Goal: Task Accomplishment & Management: Use online tool/utility

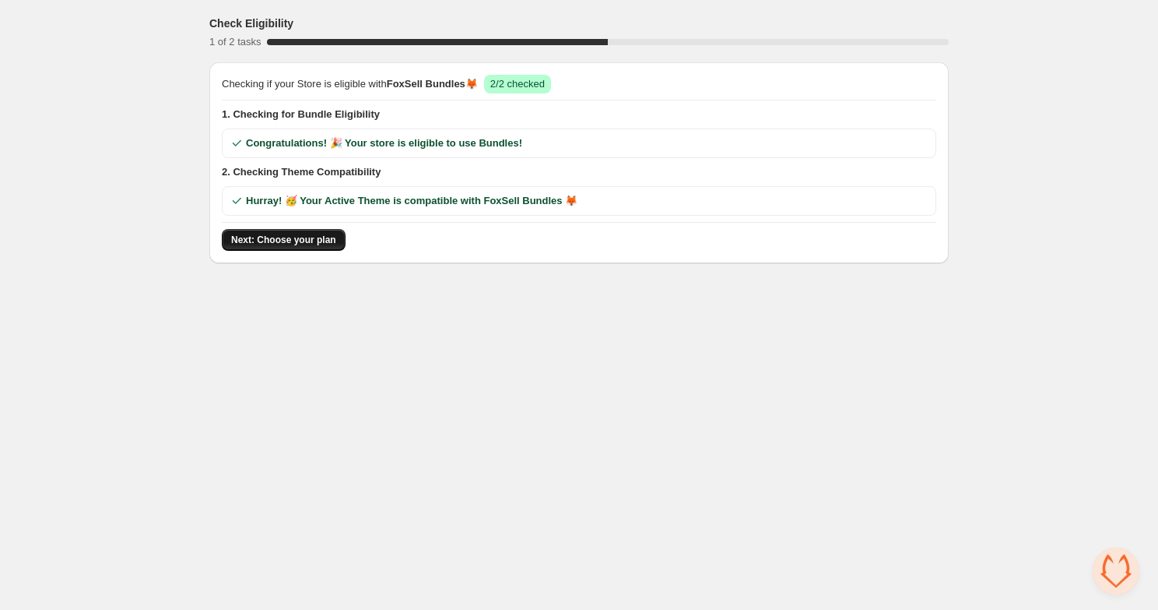
click at [295, 244] on span "Next: Choose your plan" at bounding box center [283, 240] width 105 height 12
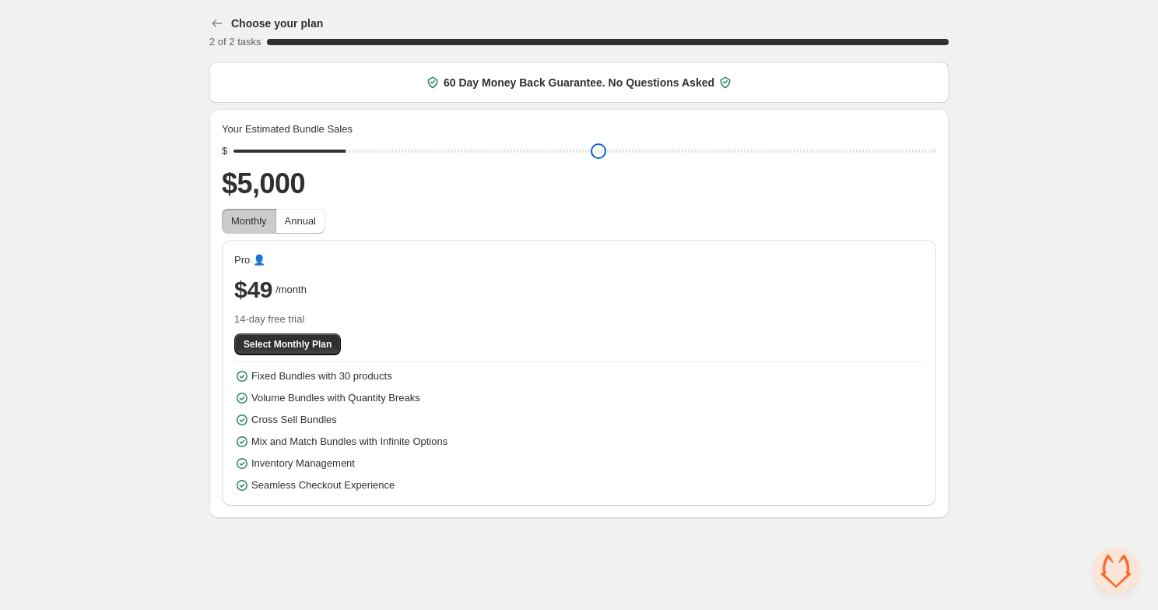
drag, startPoint x: 343, startPoint y: 153, endPoint x: 303, endPoint y: 153, distance: 40.5
click at [304, 153] on input "range" at bounding box center [585, 151] width 703 height 22
drag, startPoint x: 290, startPoint y: 154, endPoint x: 244, endPoint y: 163, distance: 46.9
click at [254, 156] on input "range" at bounding box center [585, 151] width 703 height 22
drag, startPoint x: 232, startPoint y: 154, endPoint x: 189, endPoint y: 154, distance: 42.8
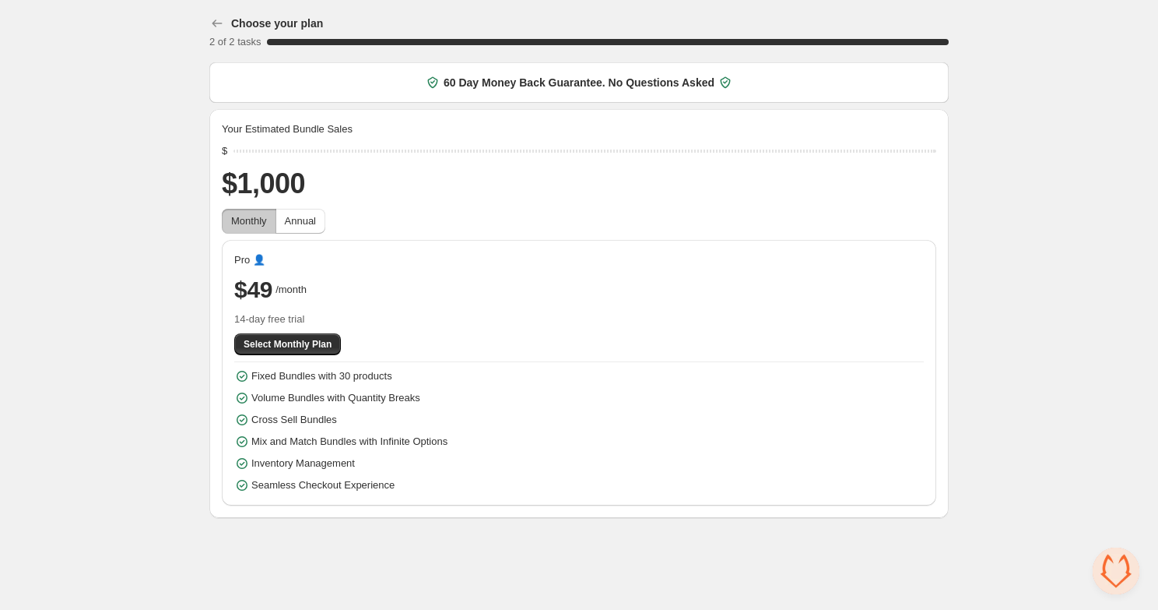
click at [191, 154] on div "Choose your plan 2 of 2 tasks 100 % 60 Day Money Back Guarantee. No Questions A…" at bounding box center [579, 262] width 777 height 524
drag, startPoint x: 249, startPoint y: 149, endPoint x: 344, endPoint y: 151, distance: 95.0
type input "****"
click at [344, 151] on input "range" at bounding box center [585, 151] width 703 height 22
click at [292, 216] on span "Annual" at bounding box center [300, 221] width 31 height 12
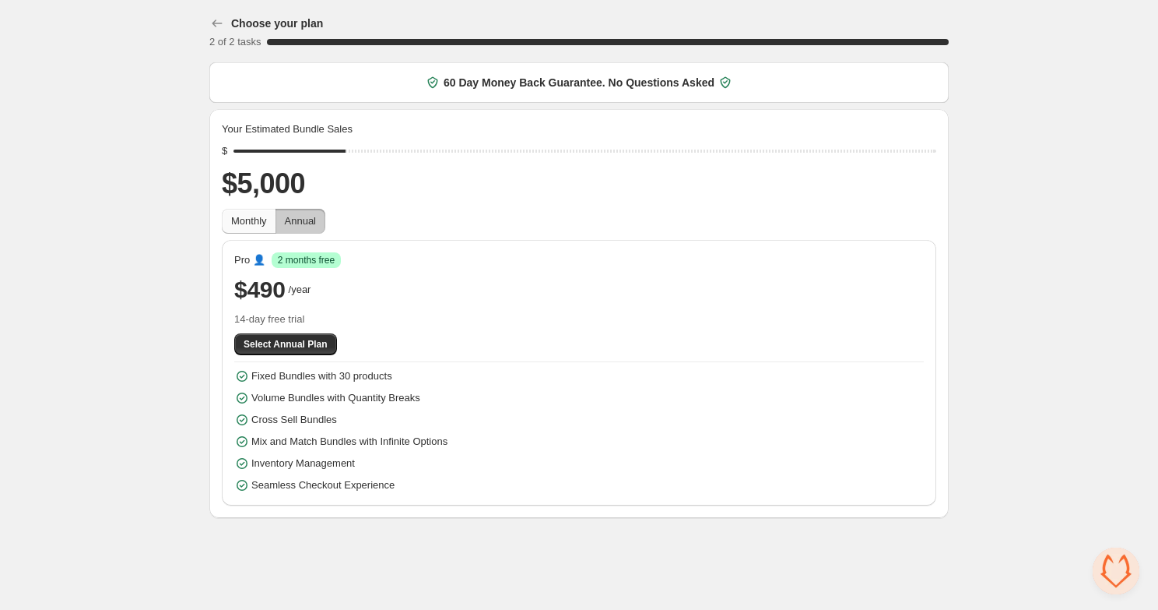
click at [261, 221] on span "Monthly" at bounding box center [249, 221] width 36 height 12
click at [295, 222] on span "Annual" at bounding box center [300, 221] width 31 height 12
click at [251, 221] on span "Monthly" at bounding box center [249, 221] width 36 height 12
click at [320, 343] on span "Select Monthly Plan" at bounding box center [288, 344] width 88 height 12
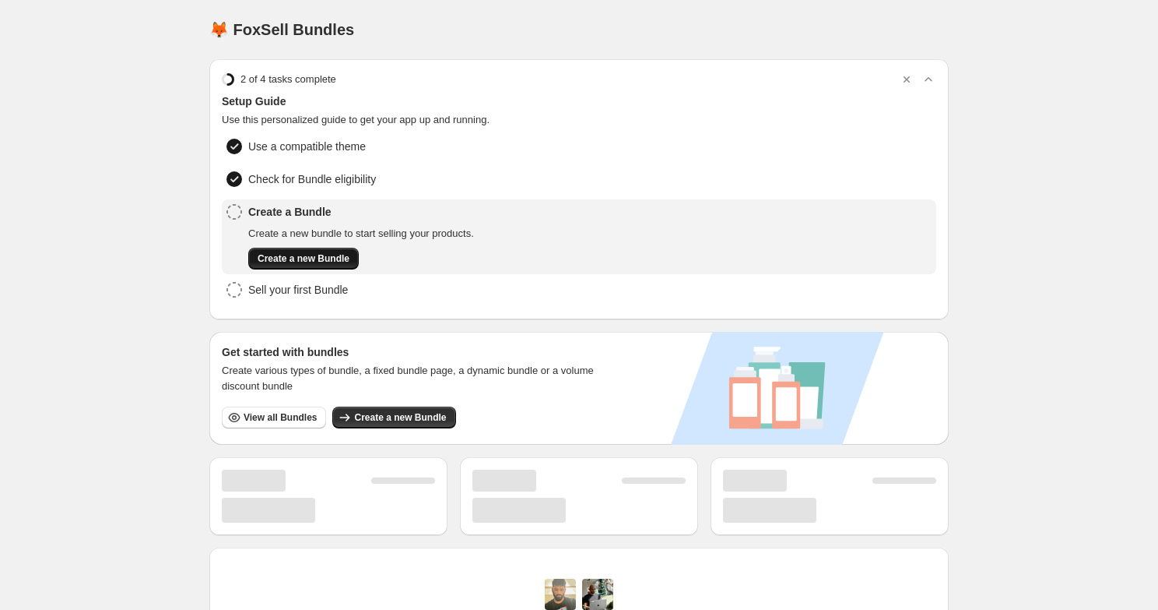
click at [303, 257] on span "Create a new Bundle" at bounding box center [304, 258] width 92 height 12
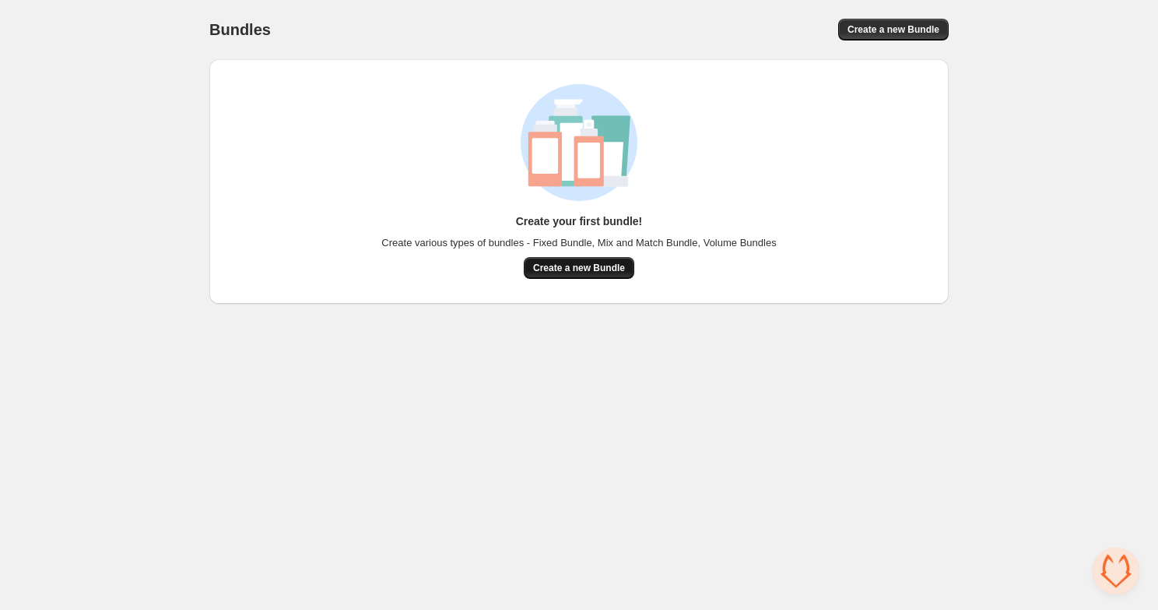
click at [597, 270] on span "Create a new Bundle" at bounding box center [579, 268] width 92 height 12
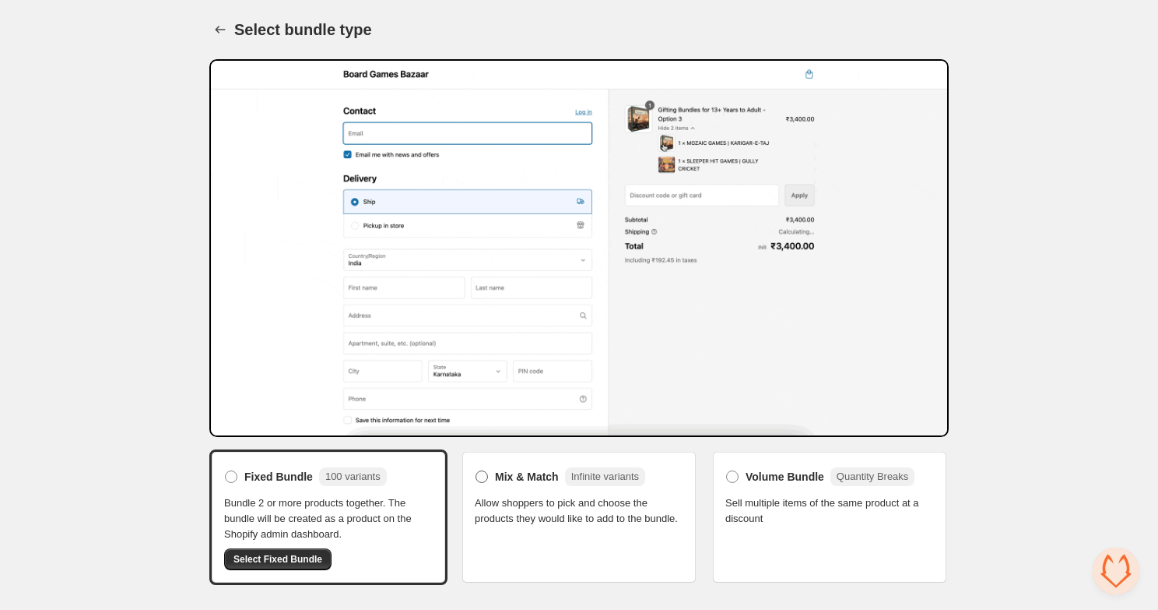
click at [557, 474] on span "Mix & Match" at bounding box center [527, 477] width 64 height 16
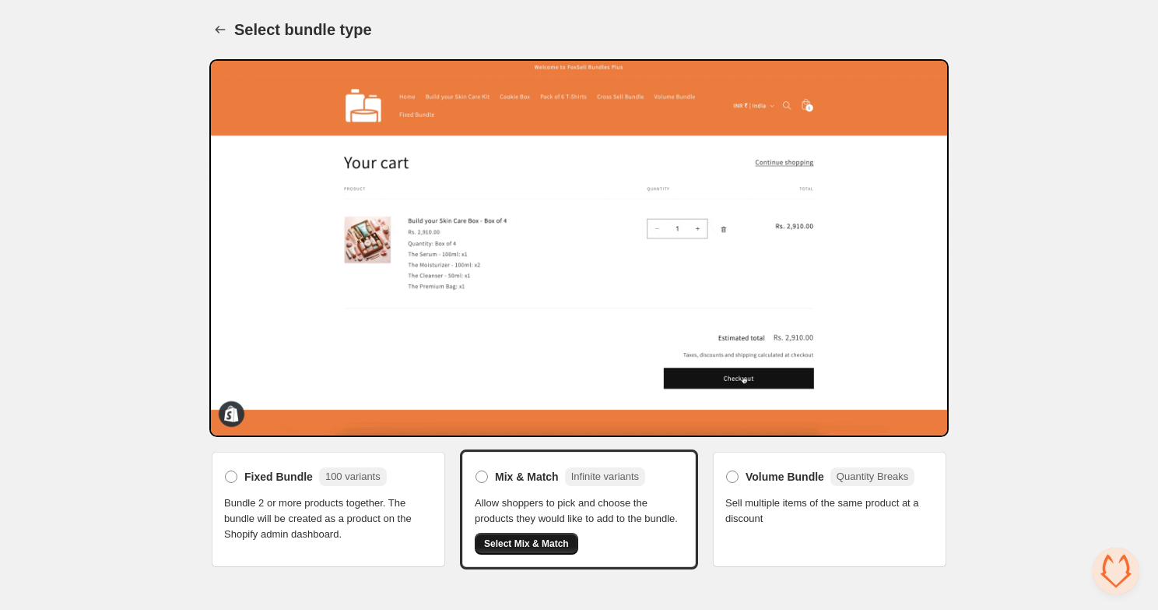
click at [538, 550] on span "Select Mix & Match" at bounding box center [526, 543] width 85 height 12
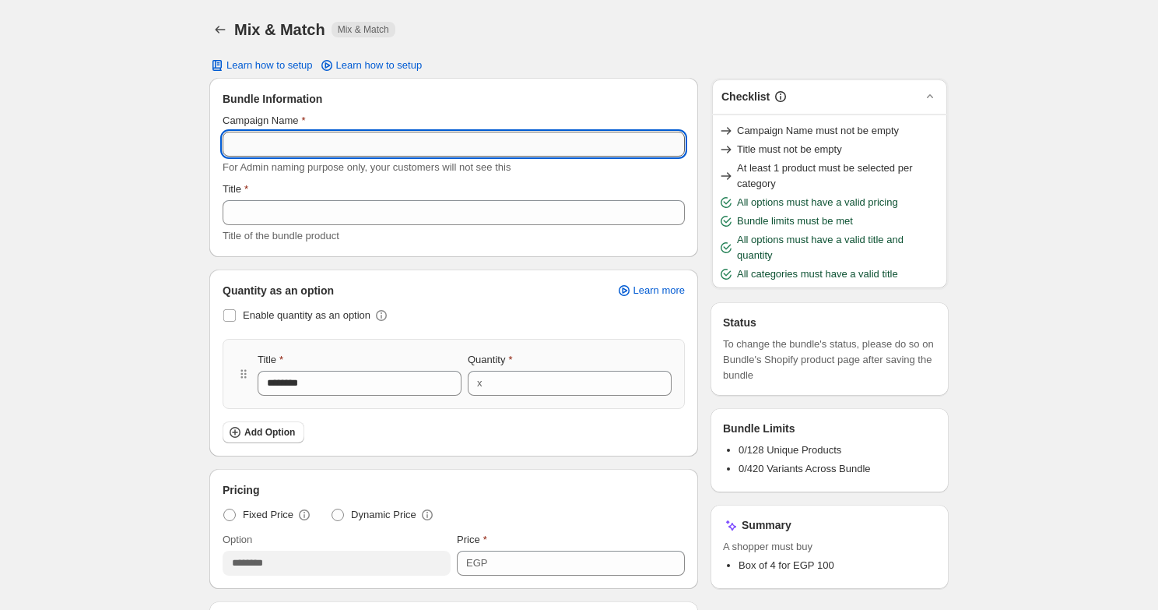
click at [450, 149] on input "Campaign Name" at bounding box center [454, 144] width 462 height 25
click at [318, 152] on input "**********" at bounding box center [454, 144] width 462 height 25
type input "**********"
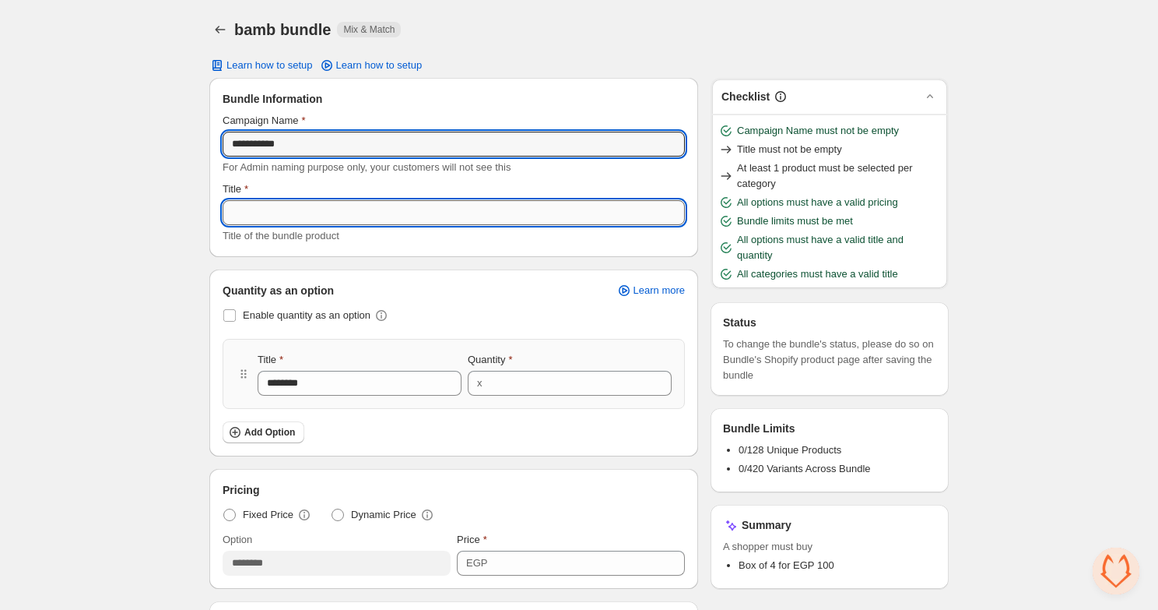
click at [296, 207] on input "Title" at bounding box center [454, 212] width 462 height 25
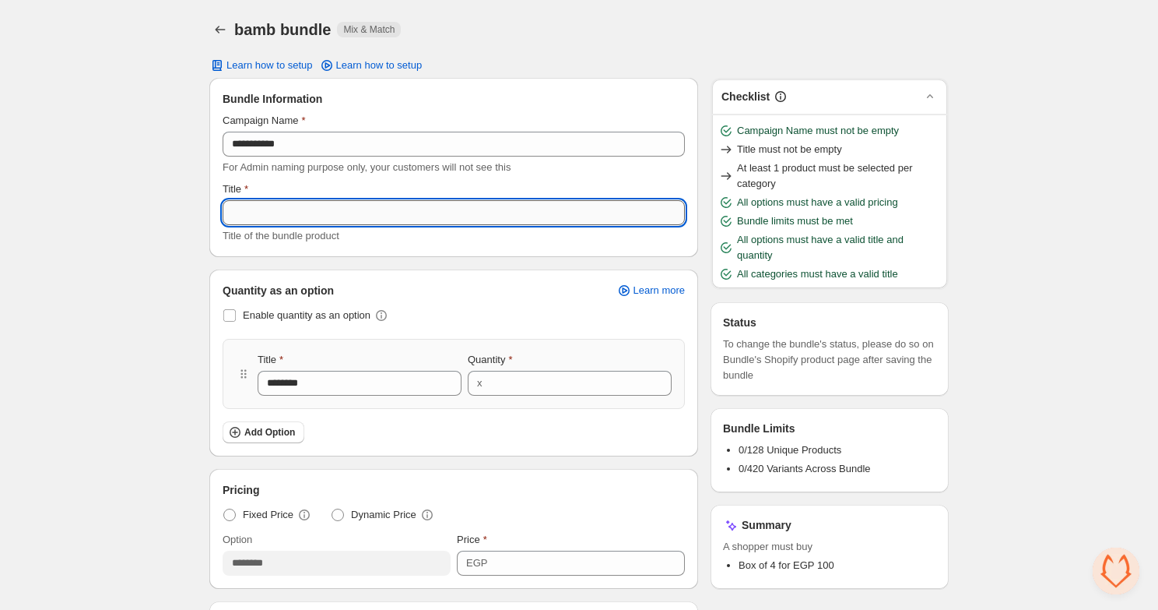
paste input "**********"
type input "**********"
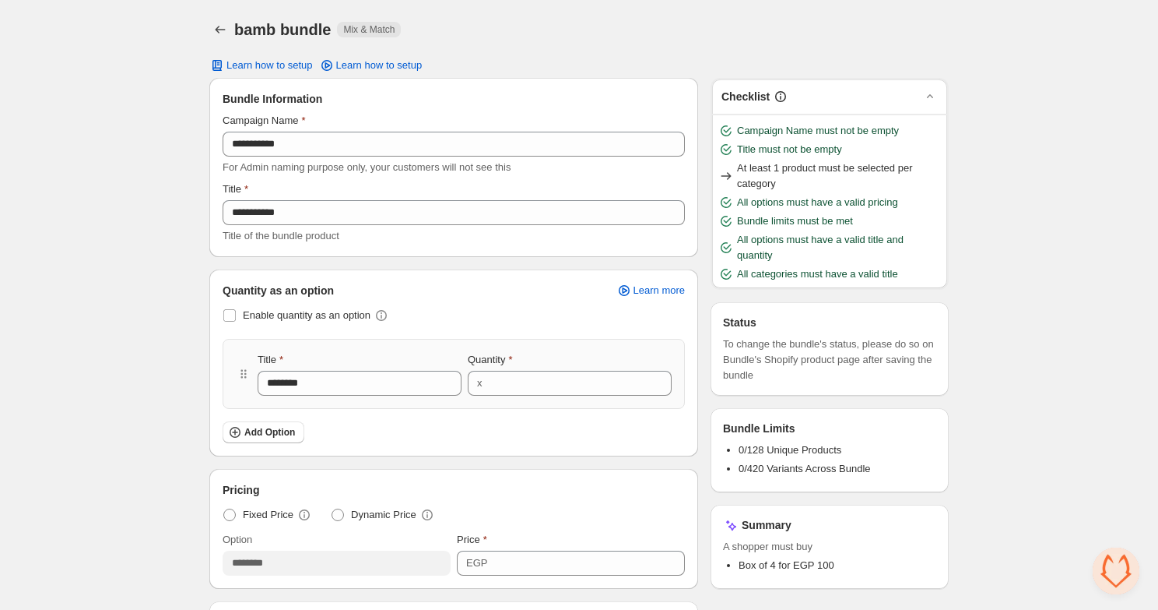
click at [157, 305] on div "**********" at bounding box center [579, 557] width 1158 height 1115
click at [274, 315] on span "Enable quantity as an option" at bounding box center [307, 315] width 128 height 12
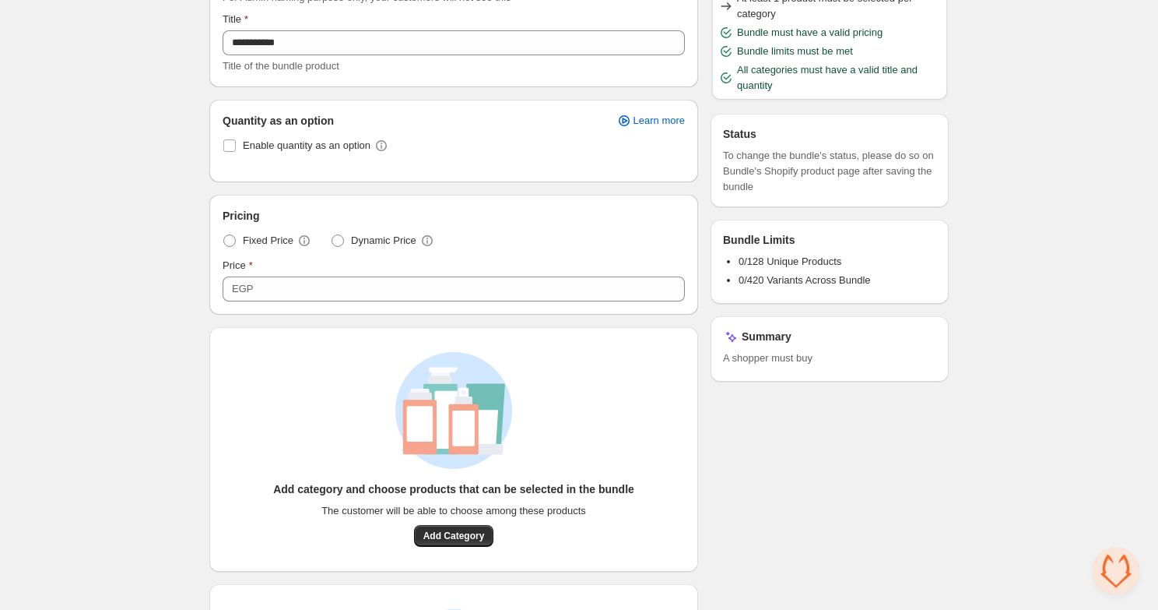
scroll to position [176, 0]
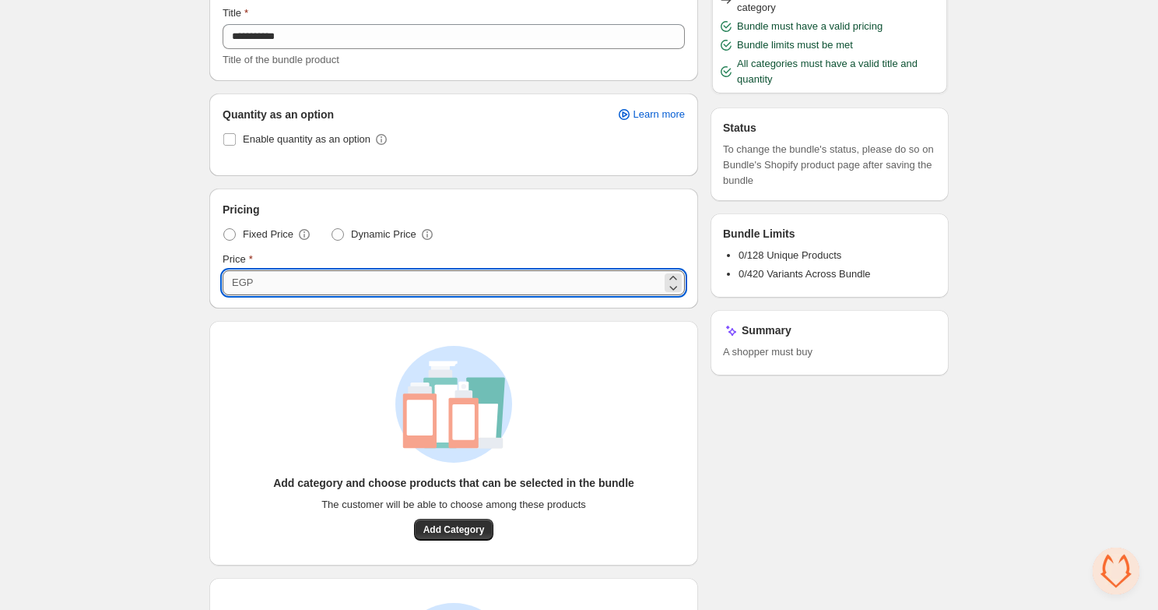
click at [318, 286] on input "***" at bounding box center [460, 282] width 404 height 25
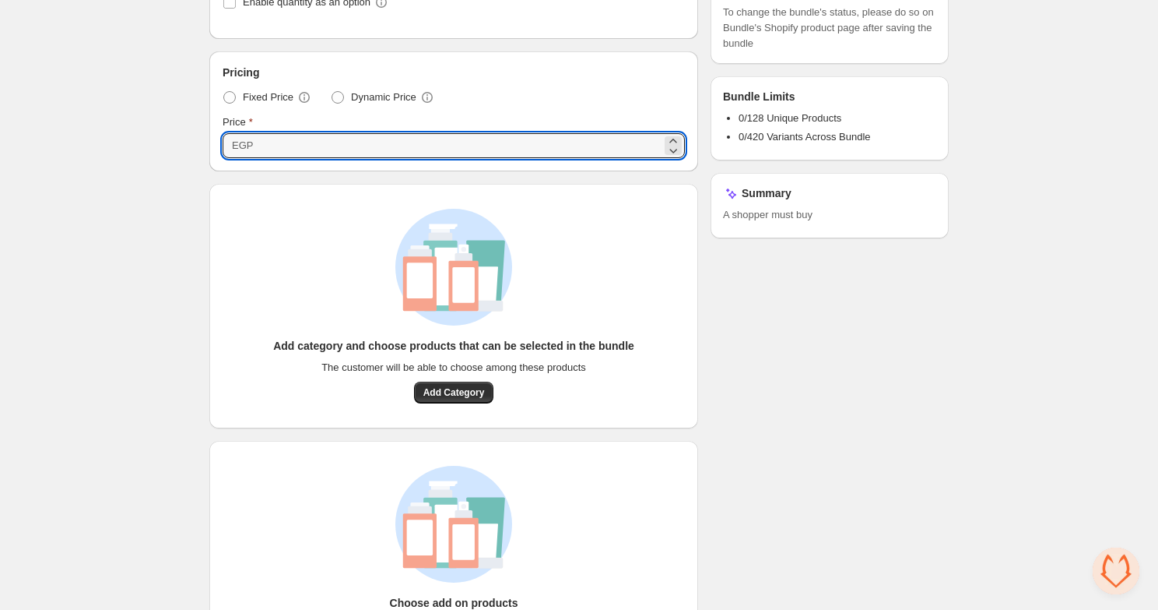
scroll to position [401, 0]
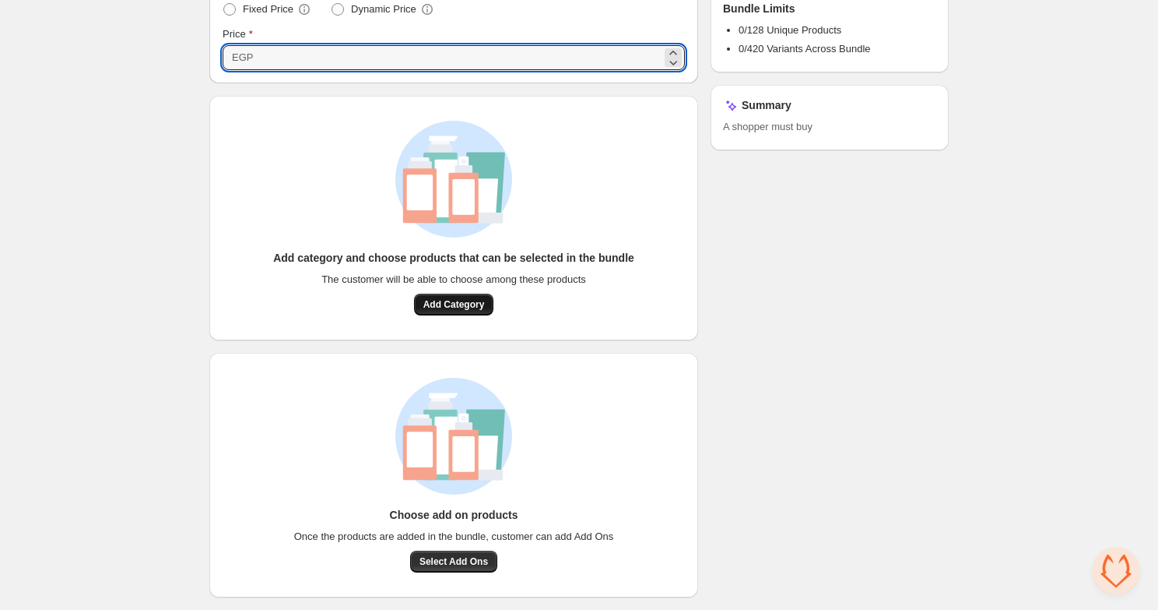
type input "****"
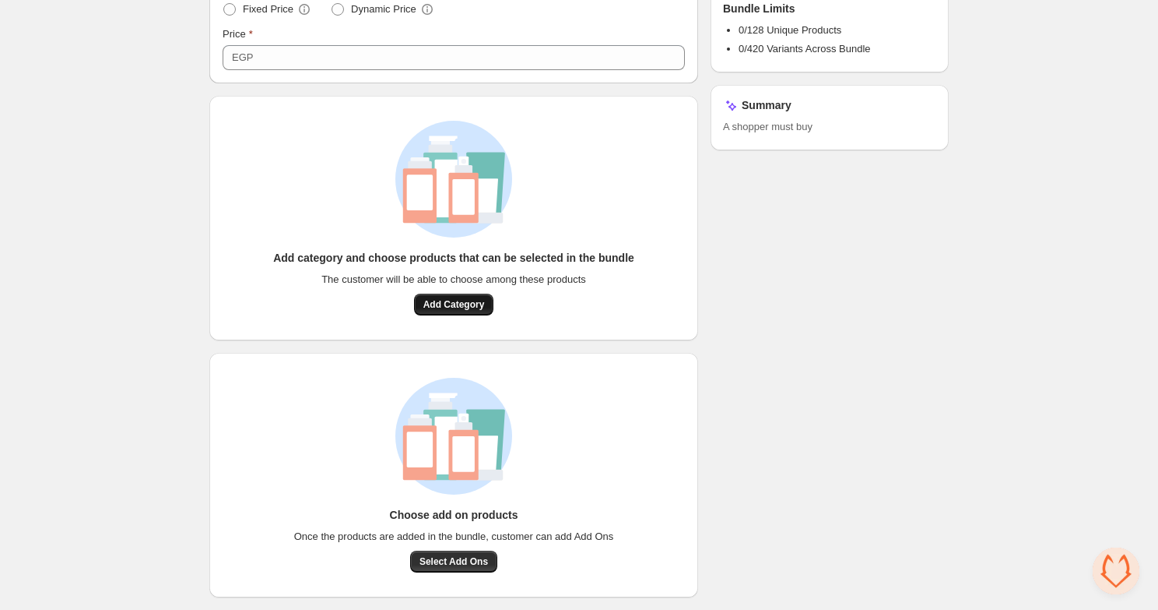
click at [433, 306] on span "Add Category" at bounding box center [453, 304] width 61 height 12
click at [446, 564] on span "Select Add Ons" at bounding box center [454, 561] width 69 height 12
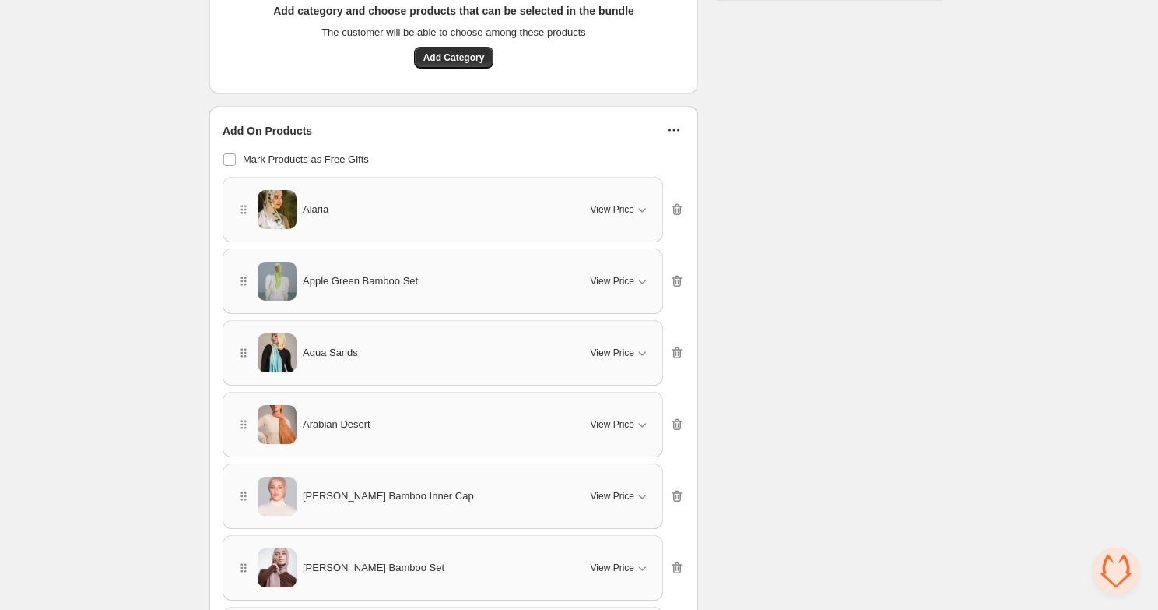
scroll to position [649, 0]
click at [634, 206] on div "View Price" at bounding box center [620, 208] width 59 height 16
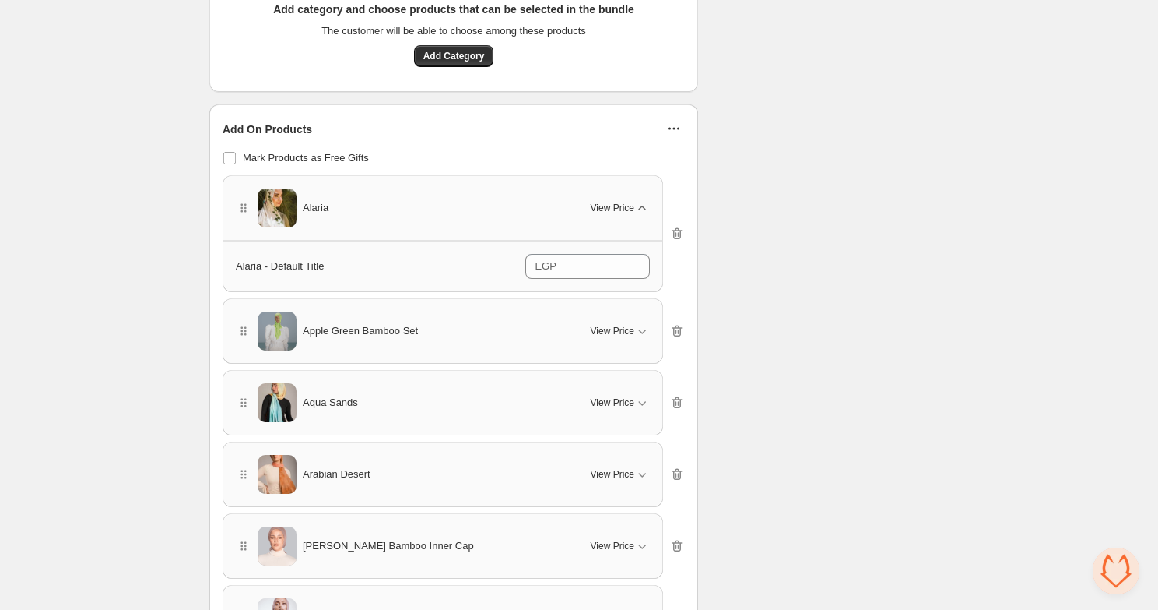
click at [626, 212] on span "View Price" at bounding box center [613, 208] width 44 height 12
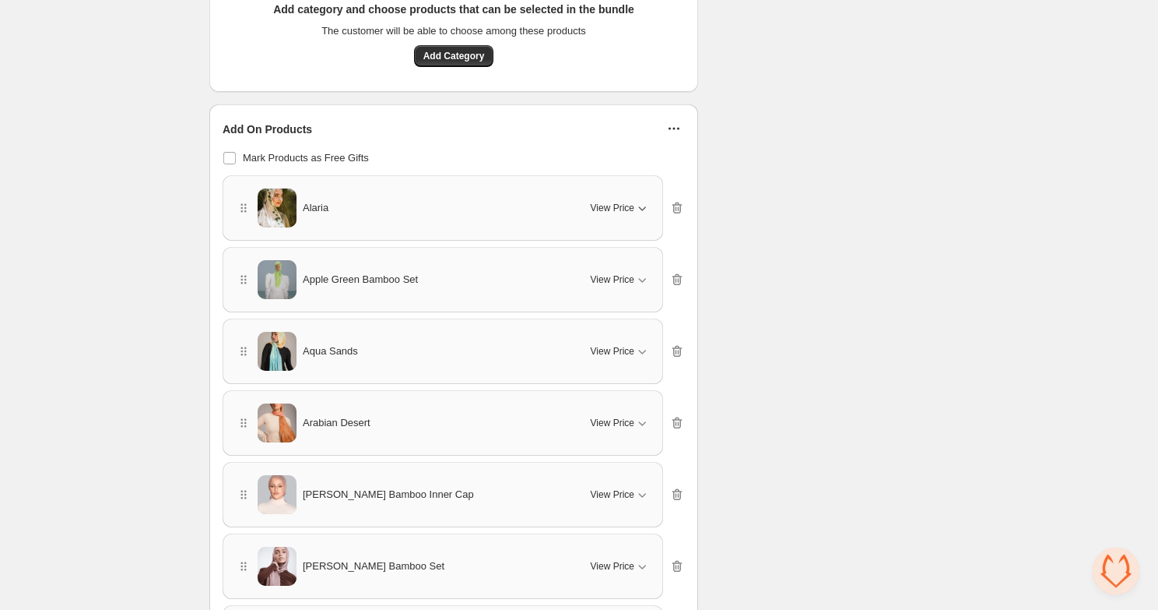
click at [626, 262] on div "Apple Green Bamboo Set View Price" at bounding box center [443, 279] width 414 height 39
click at [626, 273] on span "View Price" at bounding box center [613, 279] width 44 height 12
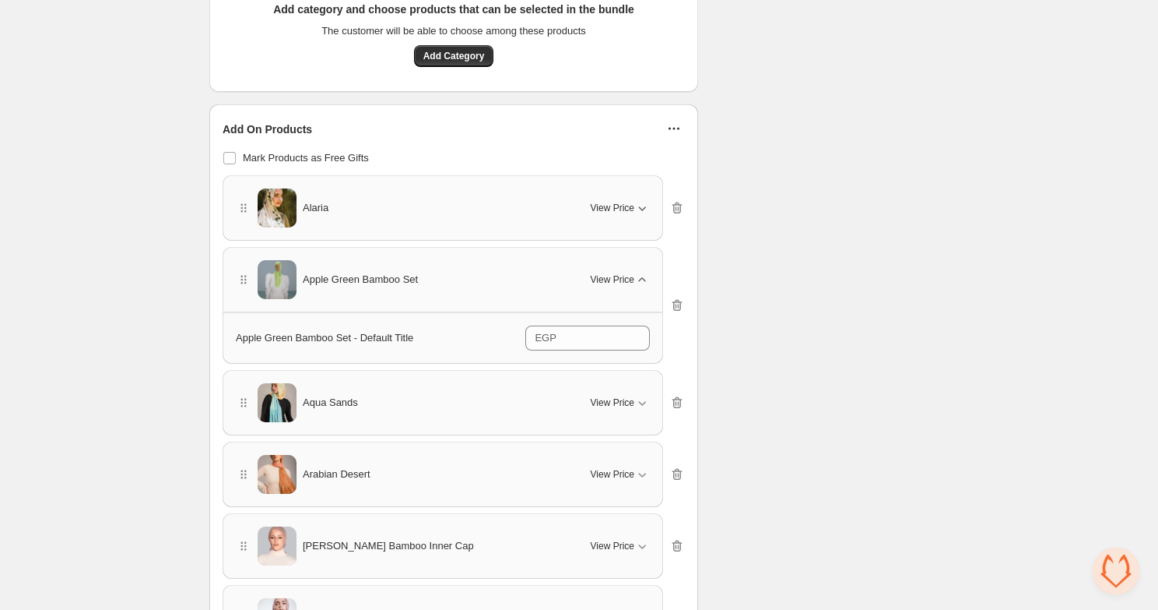
click at [626, 273] on span "View Price" at bounding box center [613, 279] width 44 height 12
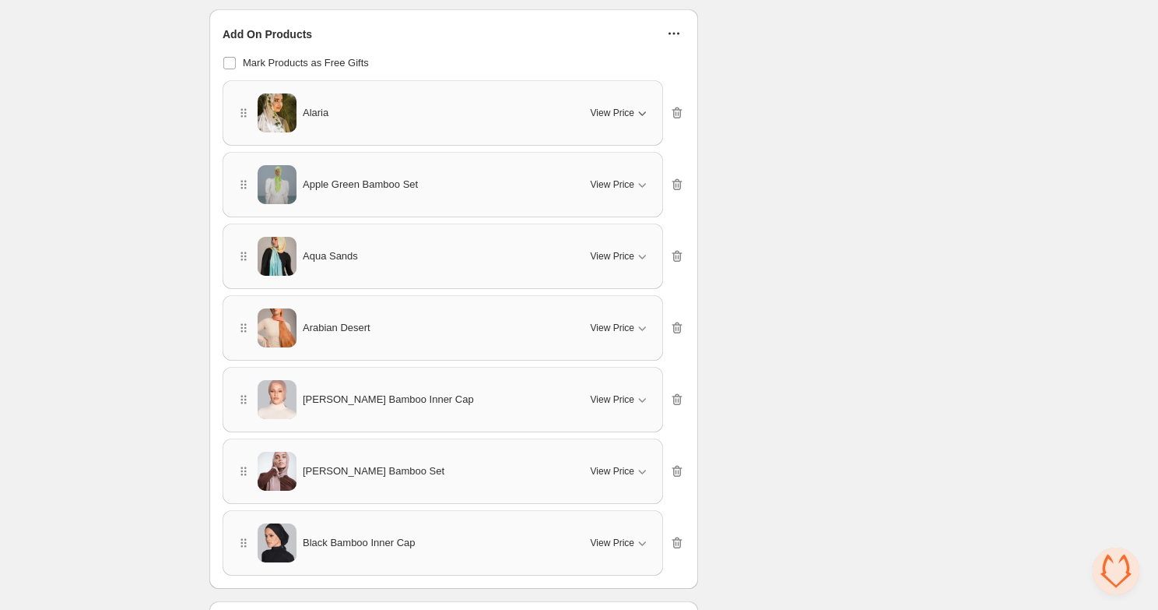
scroll to position [839, 0]
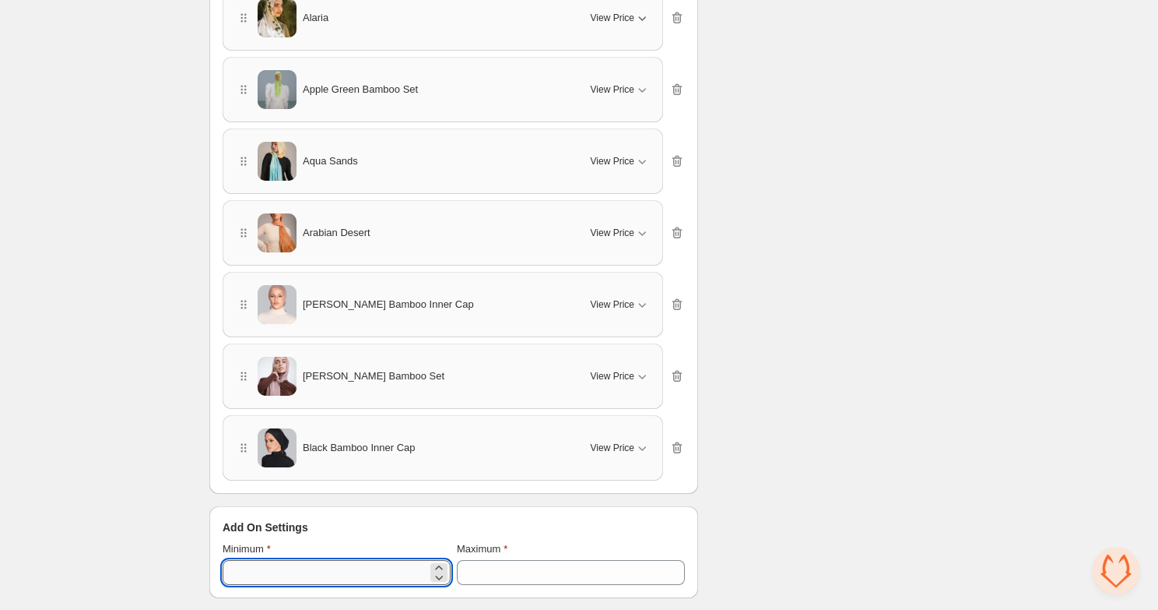
click at [311, 575] on input "*" at bounding box center [325, 572] width 205 height 25
type input "*"
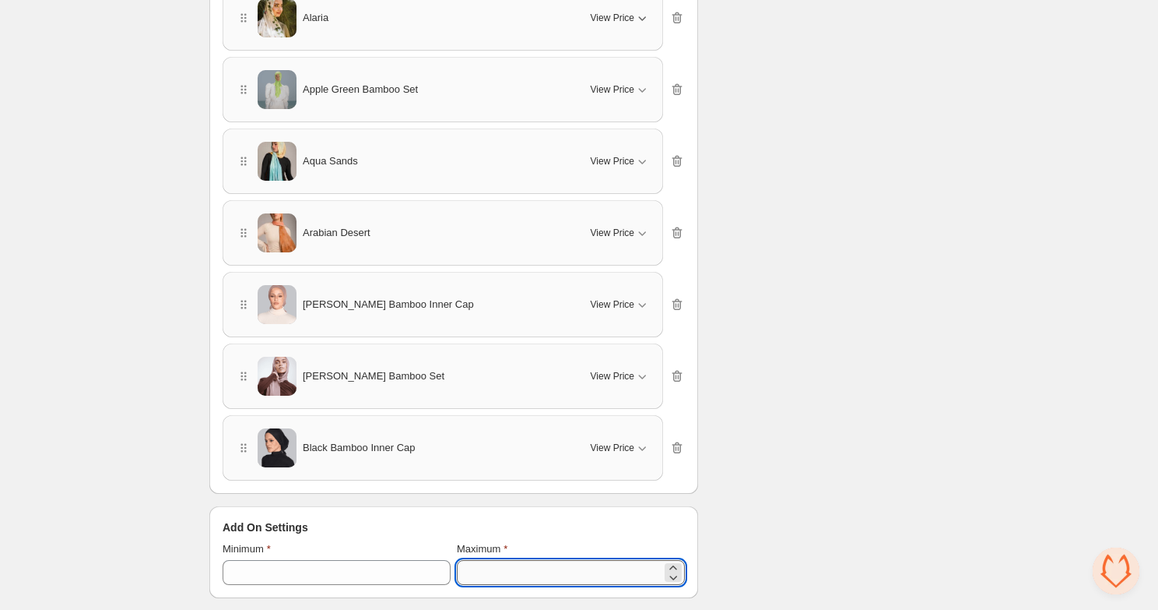
click at [475, 571] on input "*" at bounding box center [559, 572] width 205 height 25
type input "*"
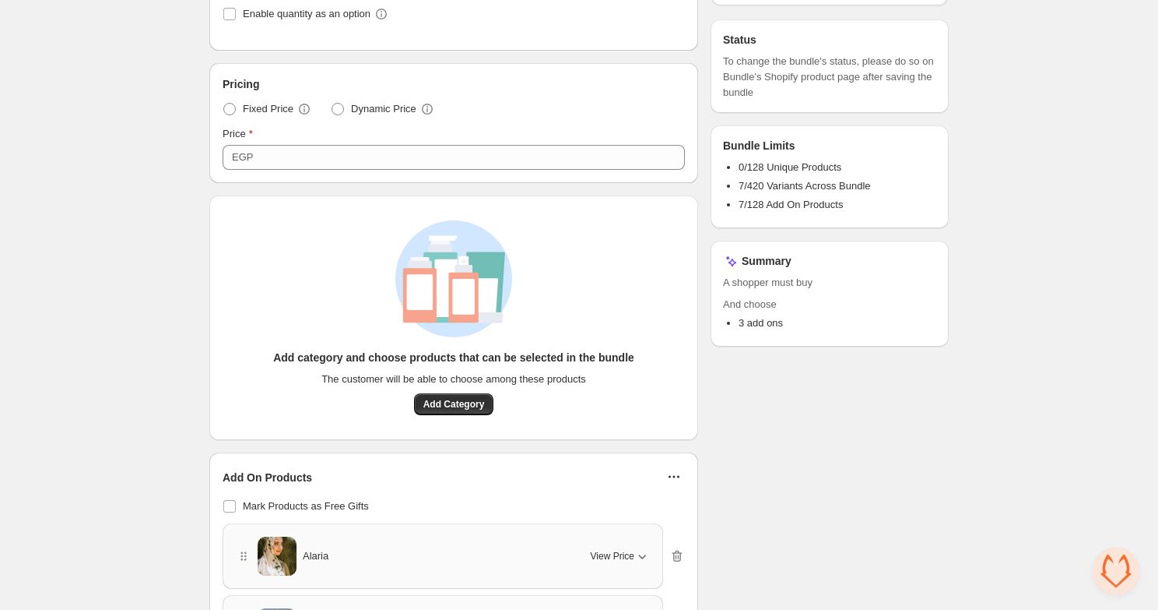
scroll to position [414, 0]
click at [473, 404] on span "Add Category" at bounding box center [453, 405] width 61 height 12
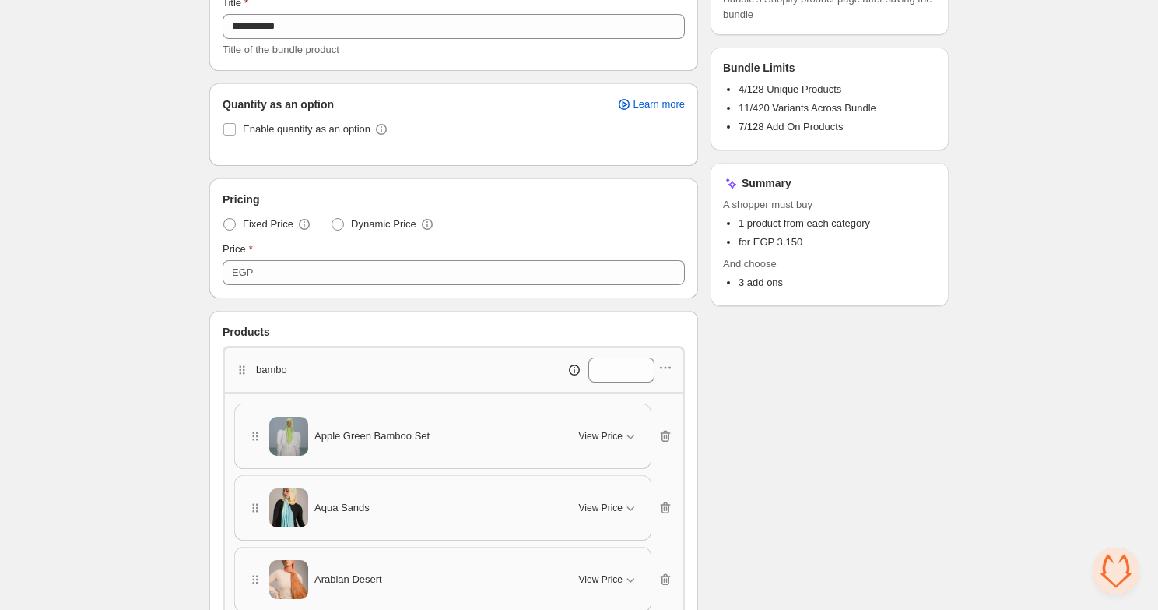
scroll to position [185, 0]
click at [614, 373] on input "*" at bounding box center [610, 370] width 43 height 25
type input "*"
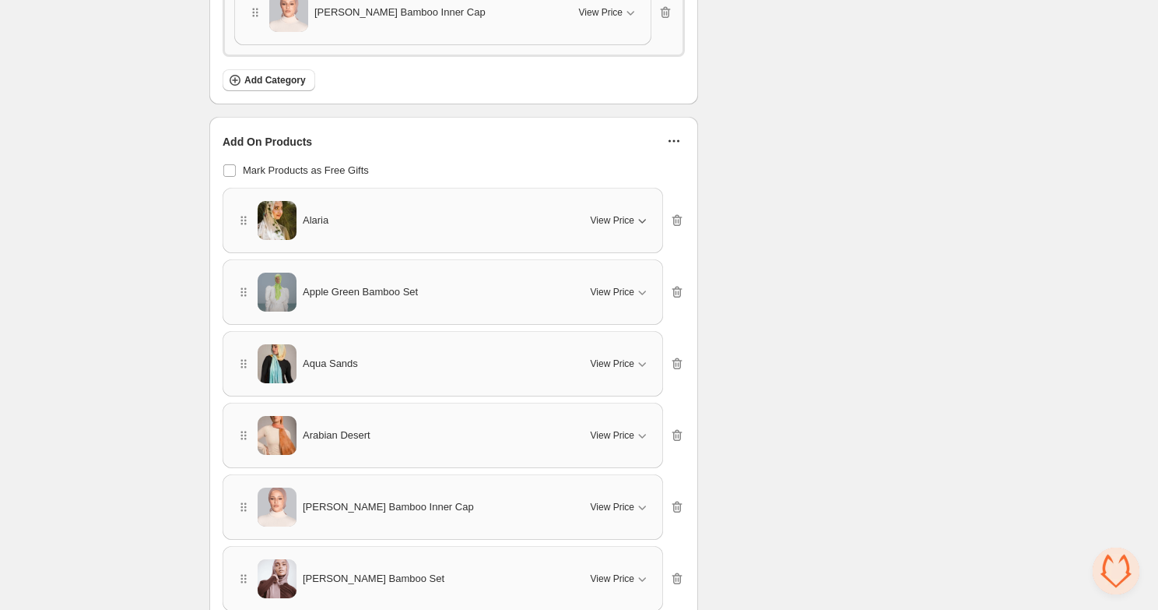
scroll to position [822, 0]
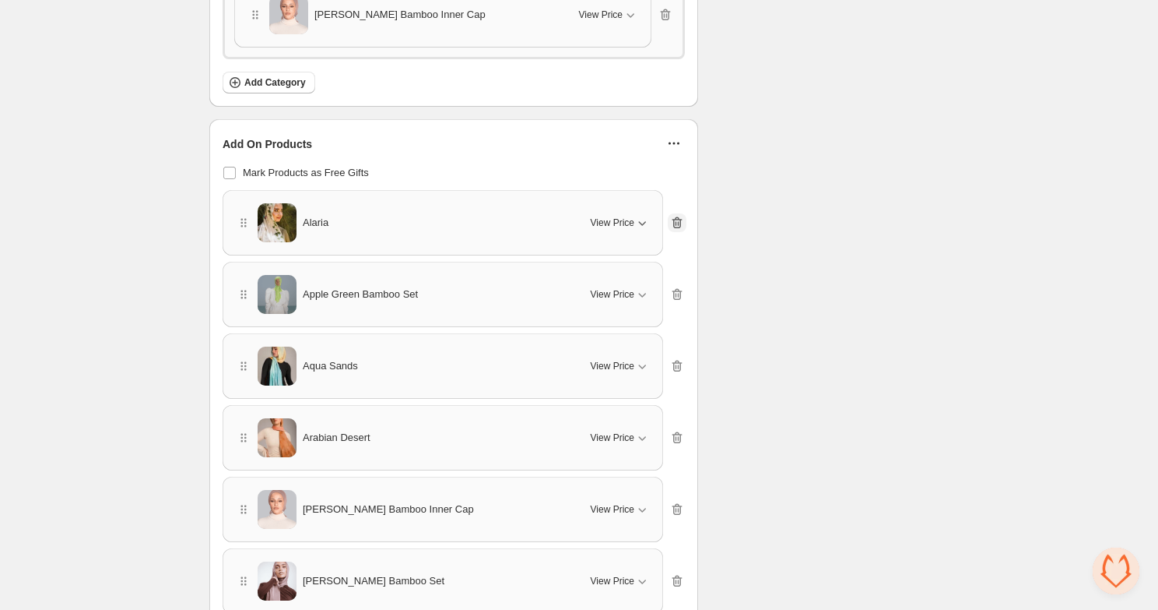
click at [684, 215] on icon "button" at bounding box center [677, 223] width 16 height 16
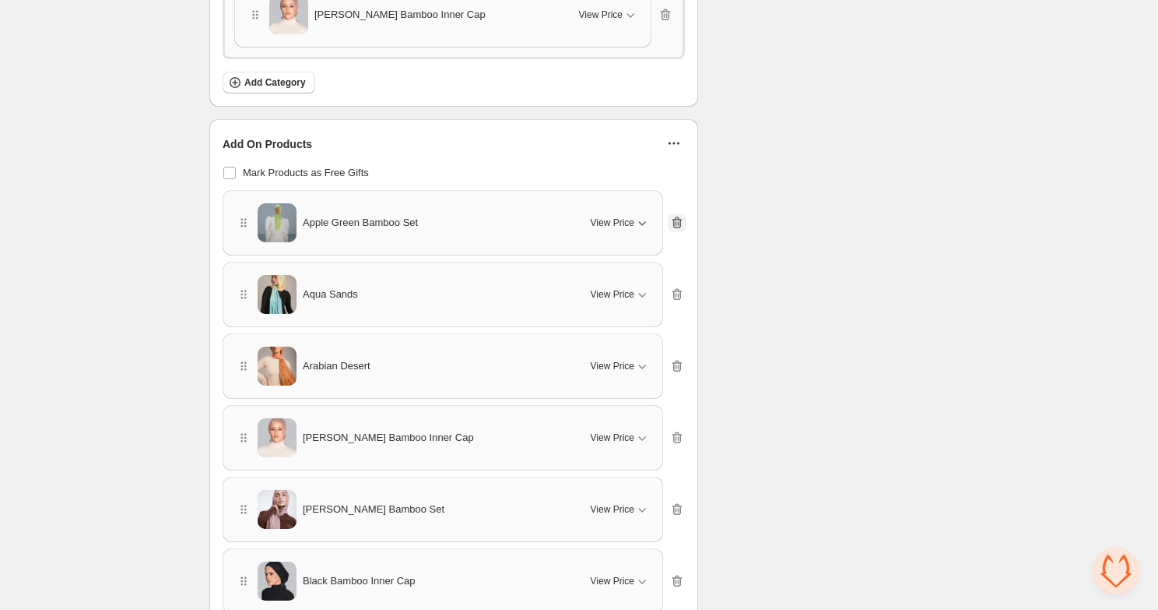
click at [684, 215] on icon "button" at bounding box center [677, 223] width 16 height 16
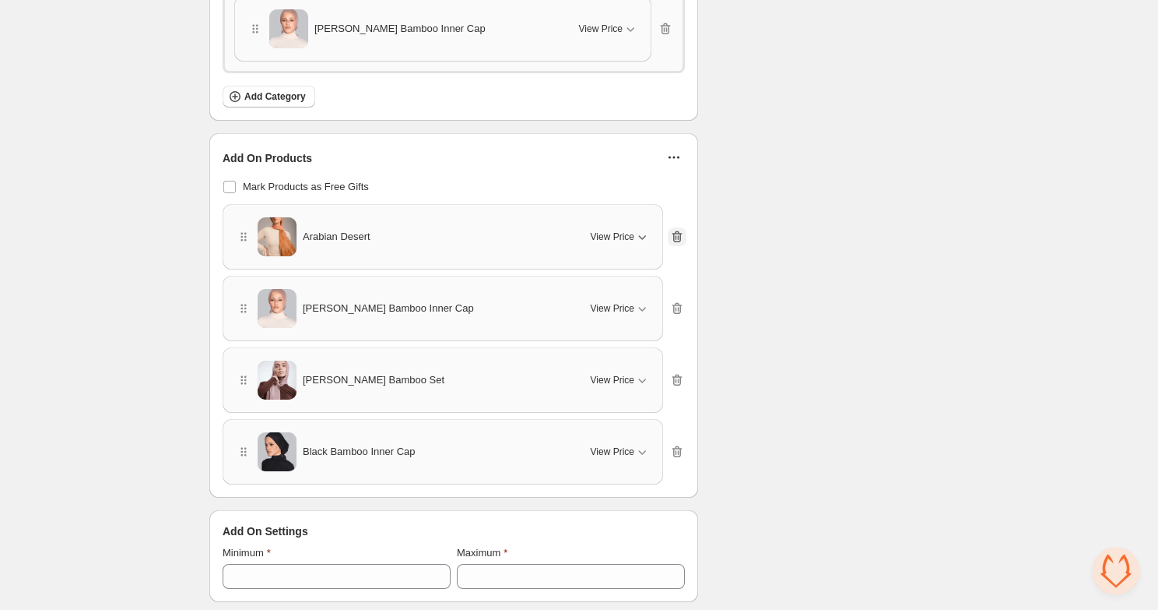
click at [684, 214] on div "Arabian Desert View Price Cancel Apply Select All Arabian Desert - Default Title" at bounding box center [454, 236] width 462 height 65
click at [684, 233] on icon "button" at bounding box center [677, 237] width 16 height 16
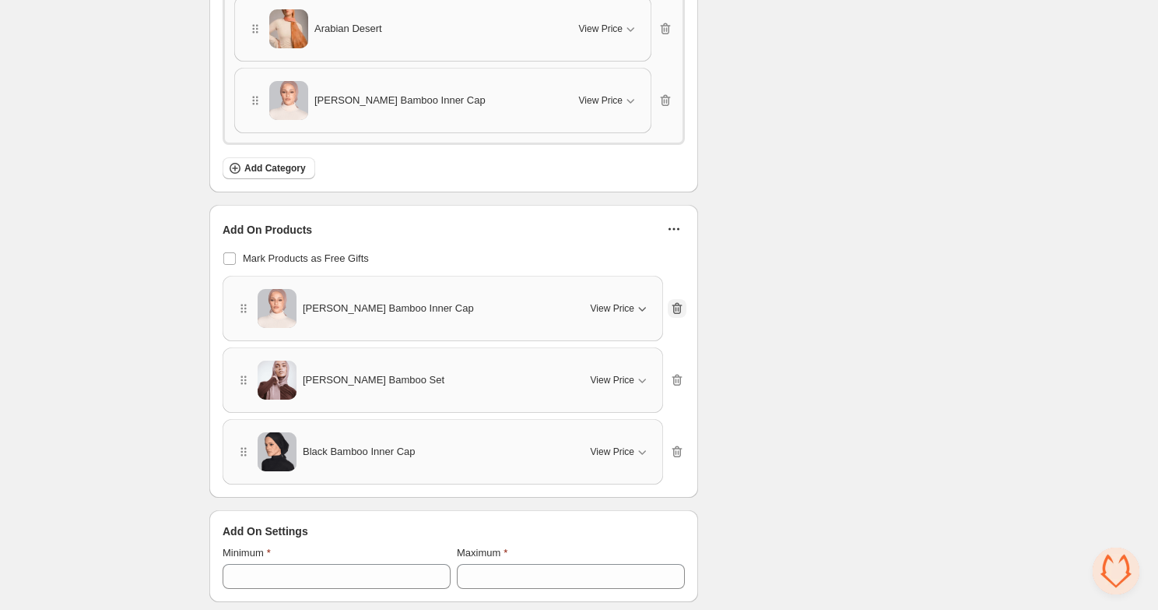
click at [683, 301] on icon "button" at bounding box center [677, 308] width 16 height 16
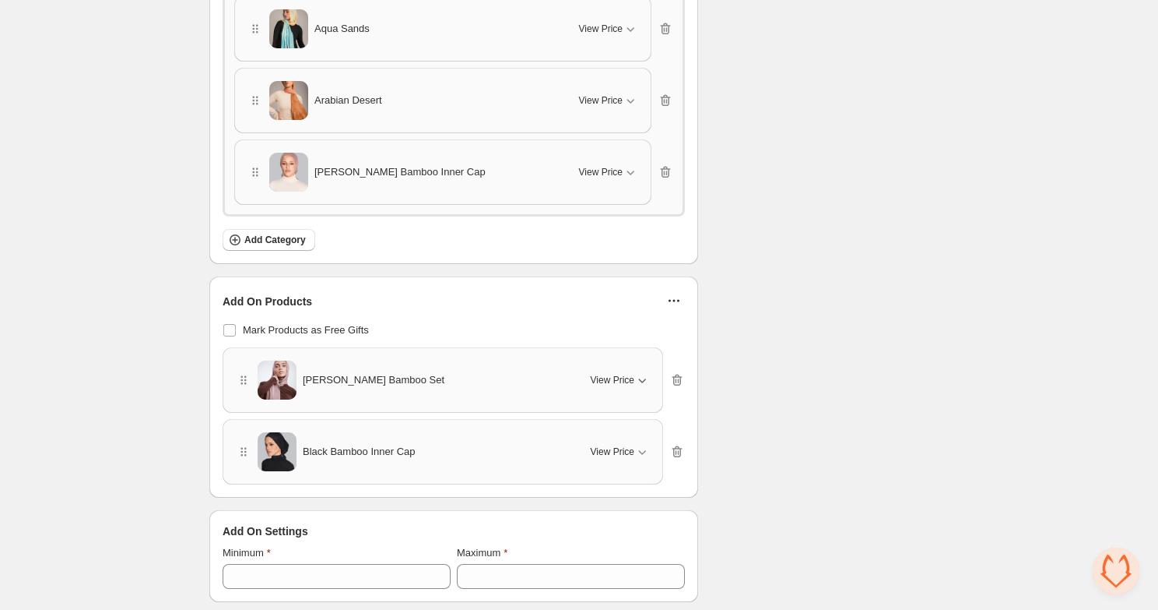
click at [674, 364] on div "Ashy Rose Bamboo Set View Price Cancel Apply Select All Ashy Rose Bamboo Set - …" at bounding box center [454, 379] width 462 height 65
click at [676, 378] on icon "button" at bounding box center [677, 380] width 2 height 5
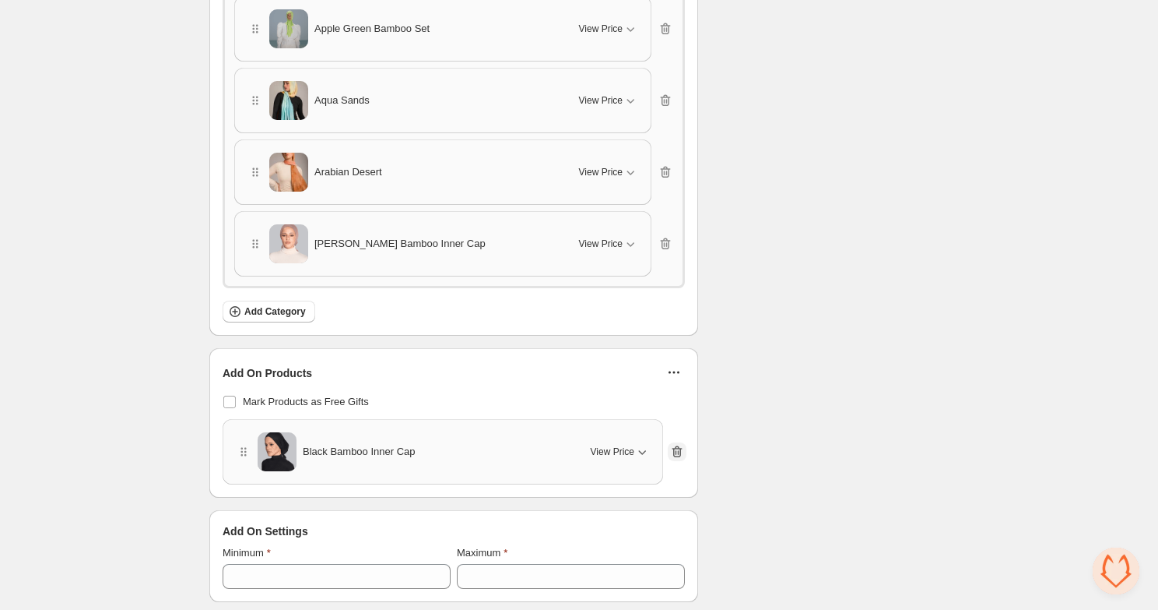
click at [678, 445] on icon "button" at bounding box center [677, 452] width 16 height 16
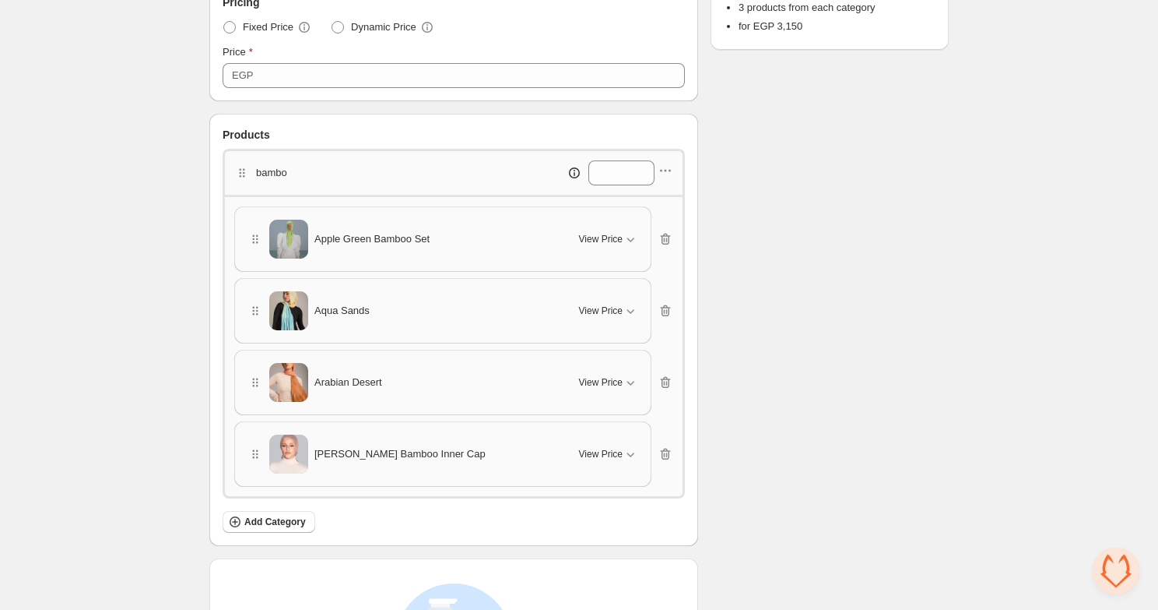
scroll to position [0, 0]
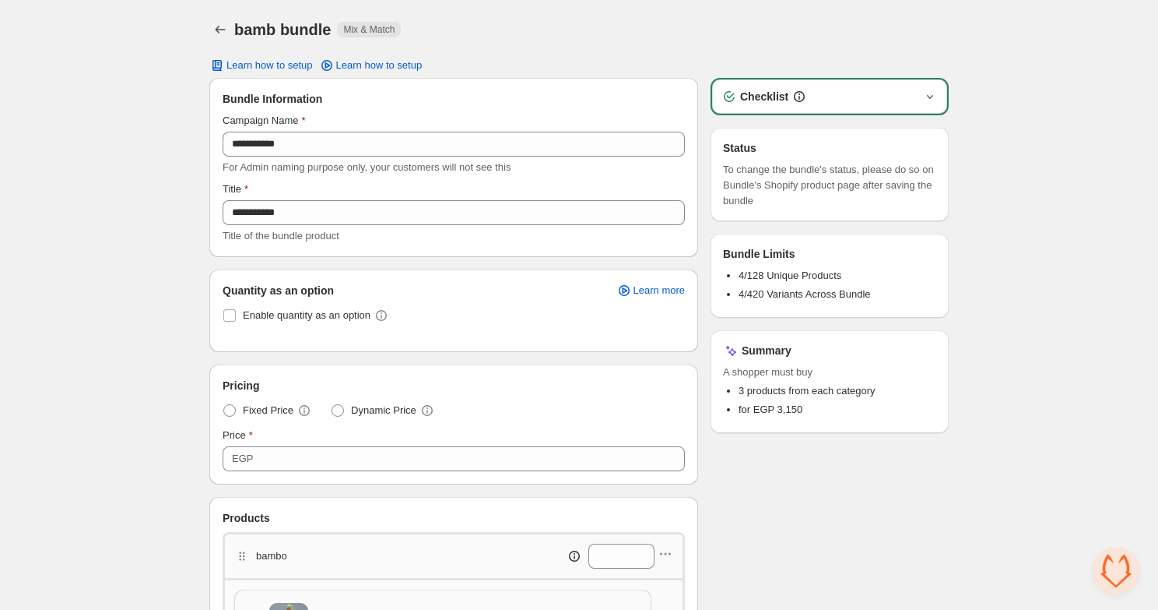
click at [927, 89] on icon "button" at bounding box center [930, 97] width 16 height 16
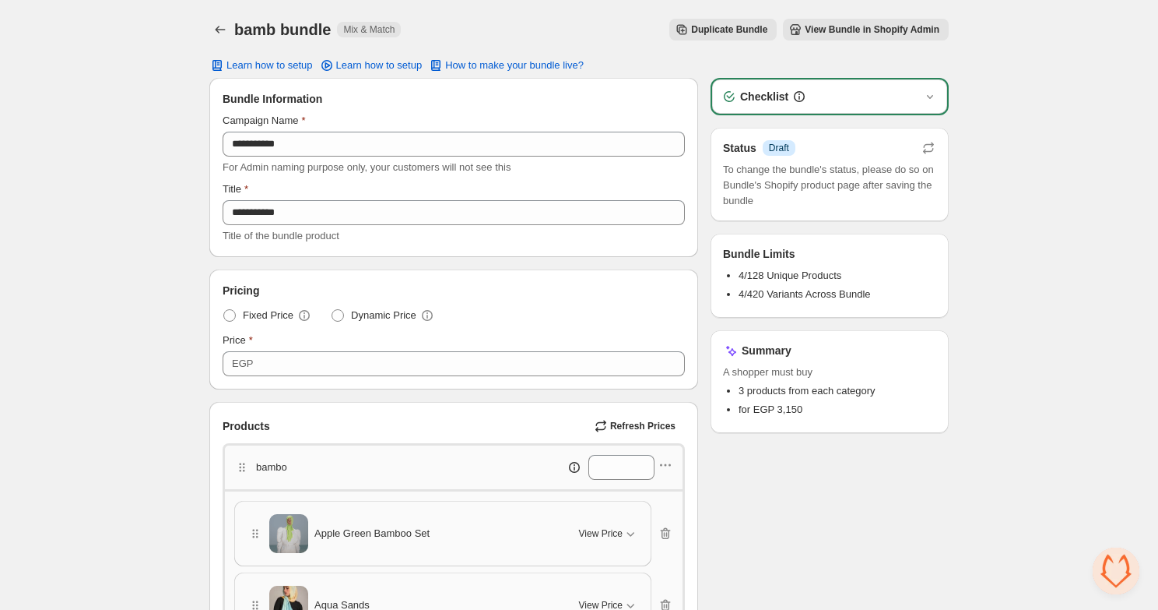
click at [840, 30] on span "View Bundle in Shopify Admin" at bounding box center [872, 29] width 135 height 12
click at [858, 90] on div "Checklist" at bounding box center [830, 97] width 216 height 16
click at [916, 101] on div "Checklist" at bounding box center [830, 97] width 216 height 16
click at [932, 97] on icon "button" at bounding box center [930, 97] width 16 height 16
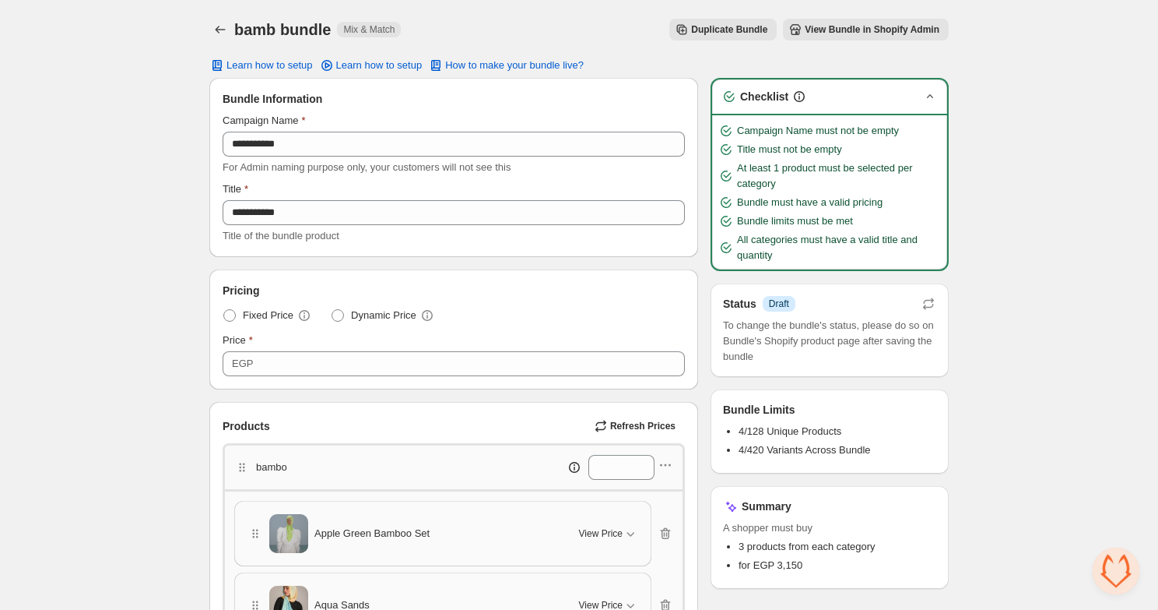
click at [931, 97] on icon "button" at bounding box center [930, 97] width 16 height 16
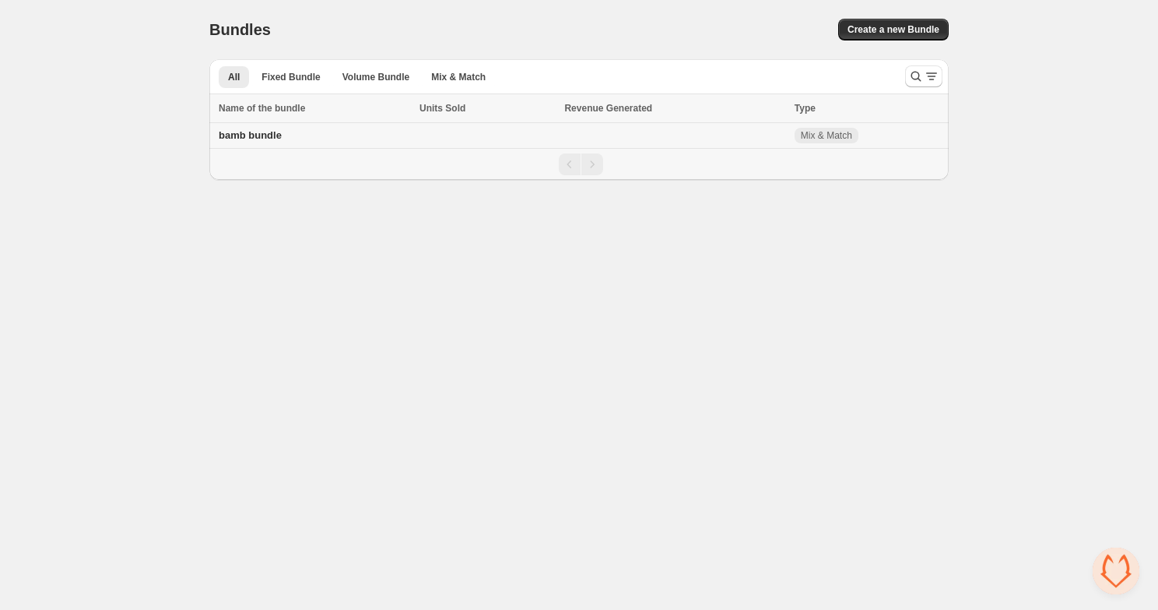
click at [323, 130] on td "bamb bundle" at bounding box center [312, 136] width 206 height 26
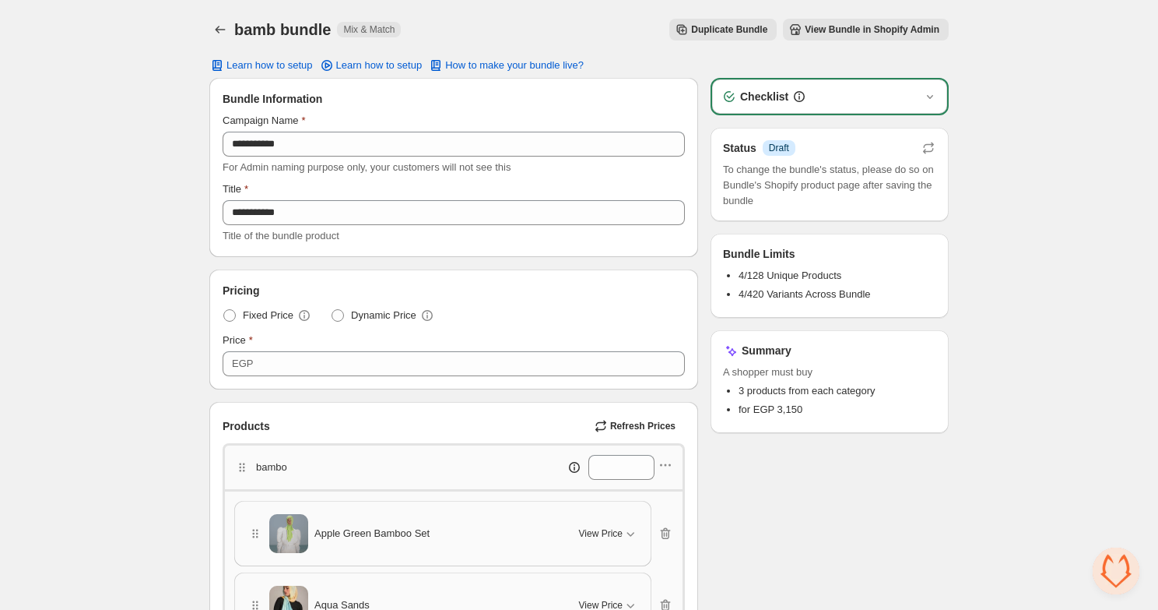
click at [912, 101] on div "Checklist" at bounding box center [830, 97] width 216 height 16
click at [928, 97] on icon "button" at bounding box center [930, 97] width 6 height 4
